Goal: Task Accomplishment & Management: Use online tool/utility

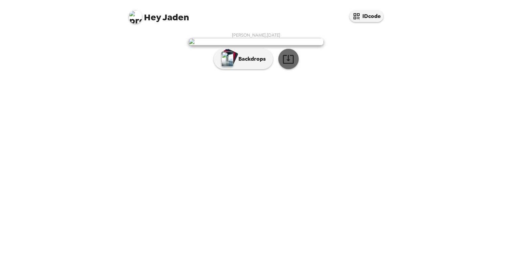
click at [285, 65] on icon "button" at bounding box center [289, 59] width 12 height 12
click at [242, 63] on p "Backdrops" at bounding box center [250, 59] width 31 height 8
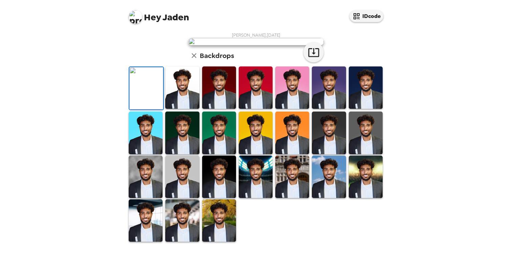
click at [185, 109] on img at bounding box center [182, 87] width 34 height 42
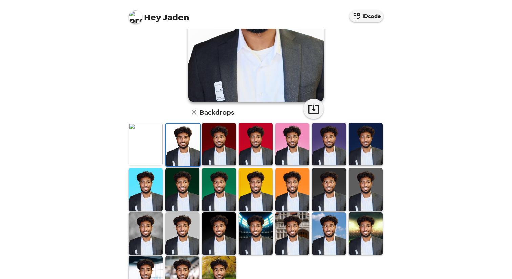
scroll to position [107, 0]
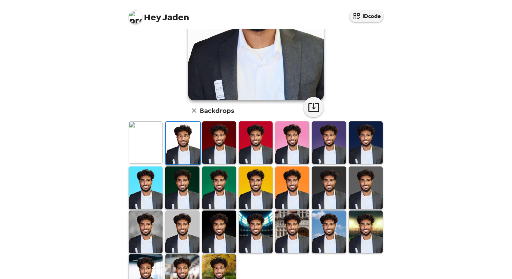
click at [181, 186] on img at bounding box center [182, 187] width 34 height 42
